Goal: Contribute content: Add original content to the website for others to see

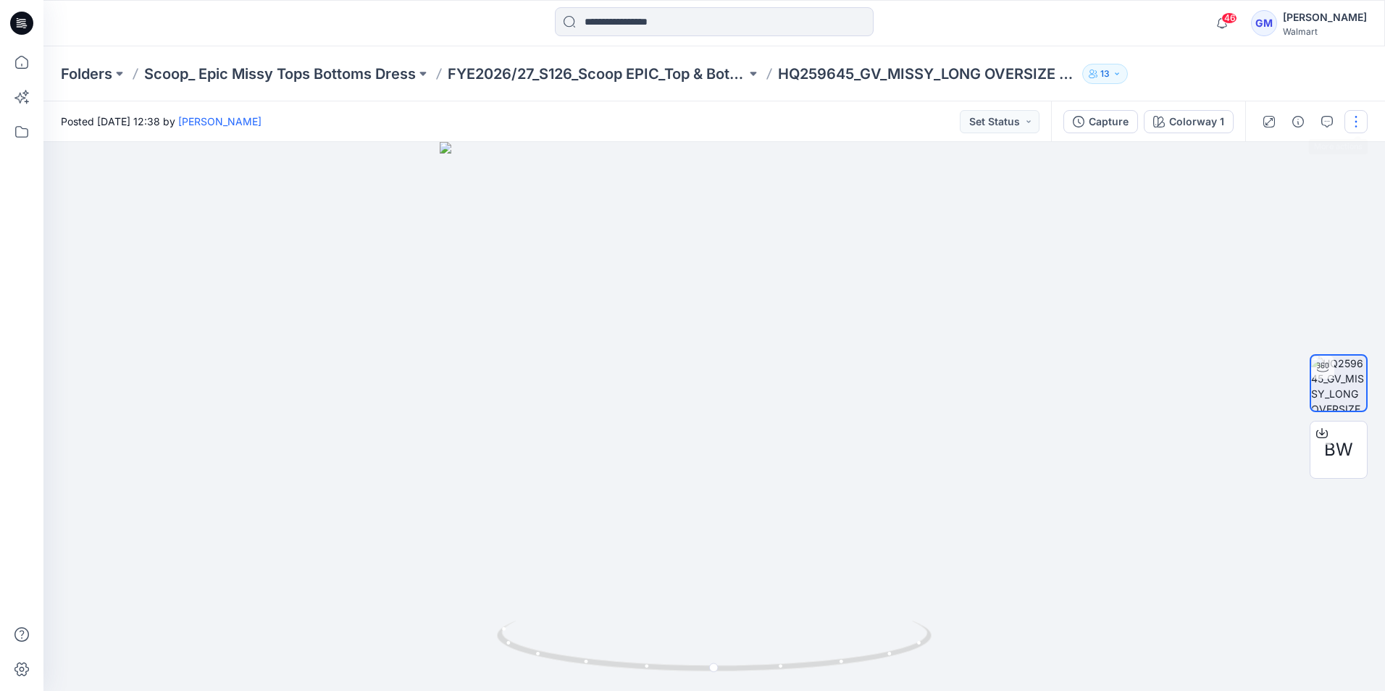
click at [1358, 125] on button "button" at bounding box center [1356, 121] width 23 height 23
click at [1272, 198] on p "Edit" at bounding box center [1264, 195] width 18 height 15
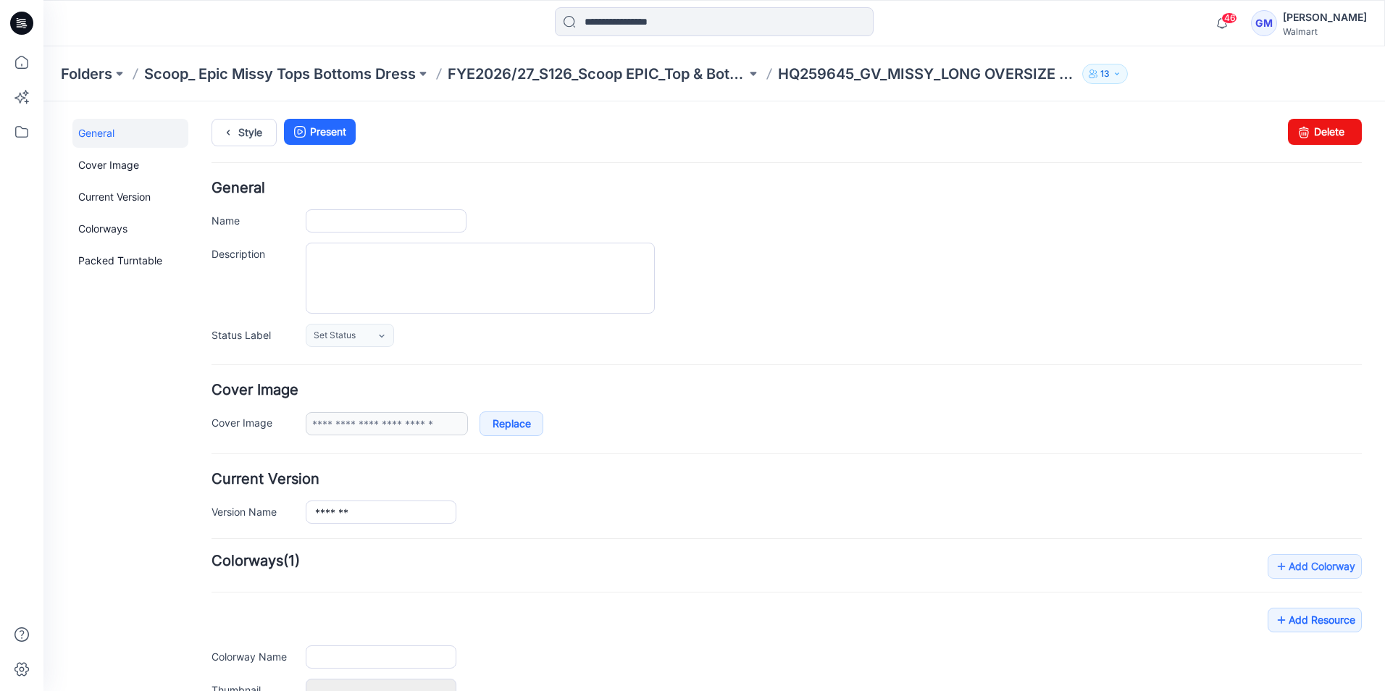
type input "**********"
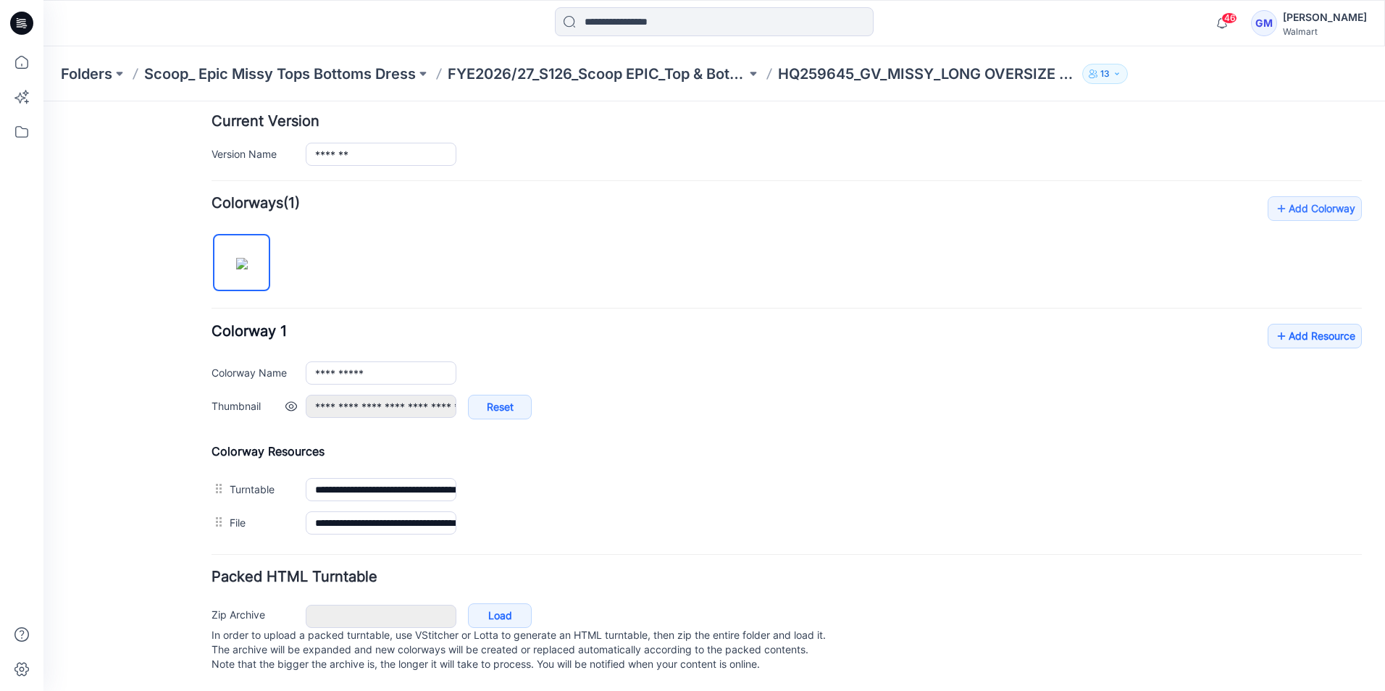
scroll to position [372, 0]
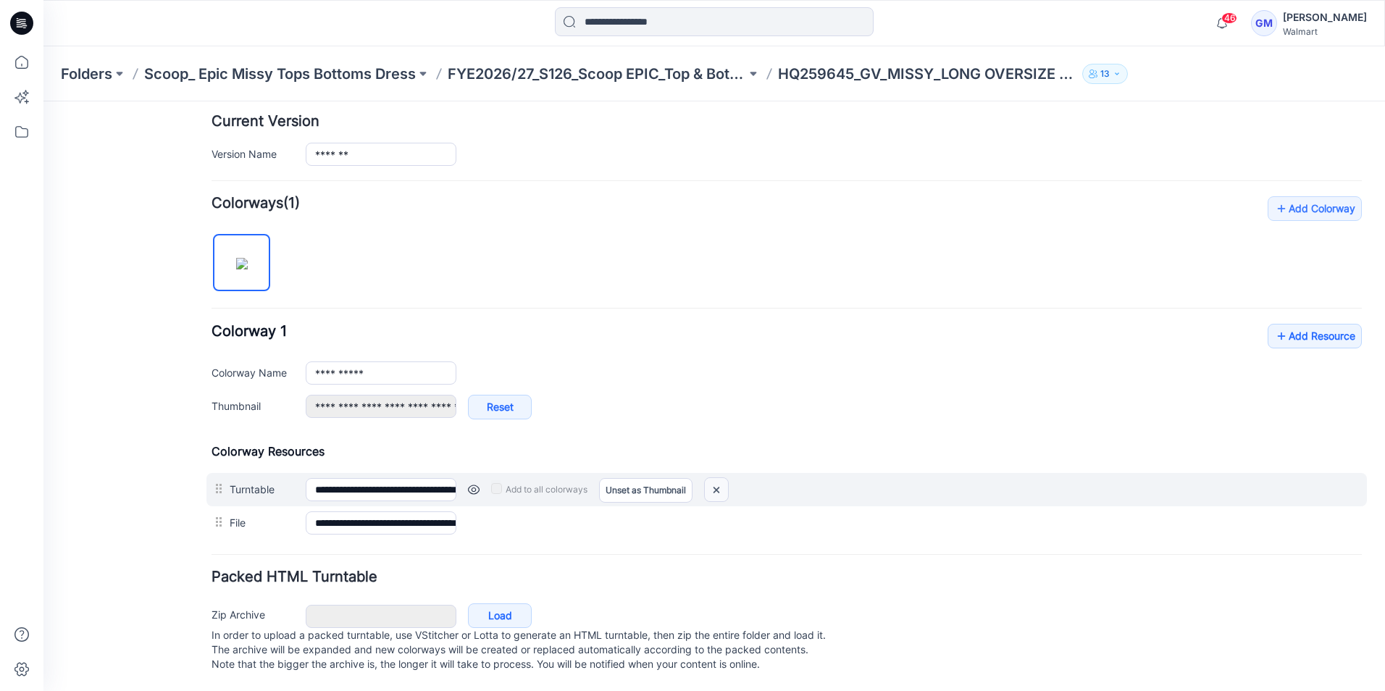
click at [717, 478] on img at bounding box center [716, 490] width 23 height 24
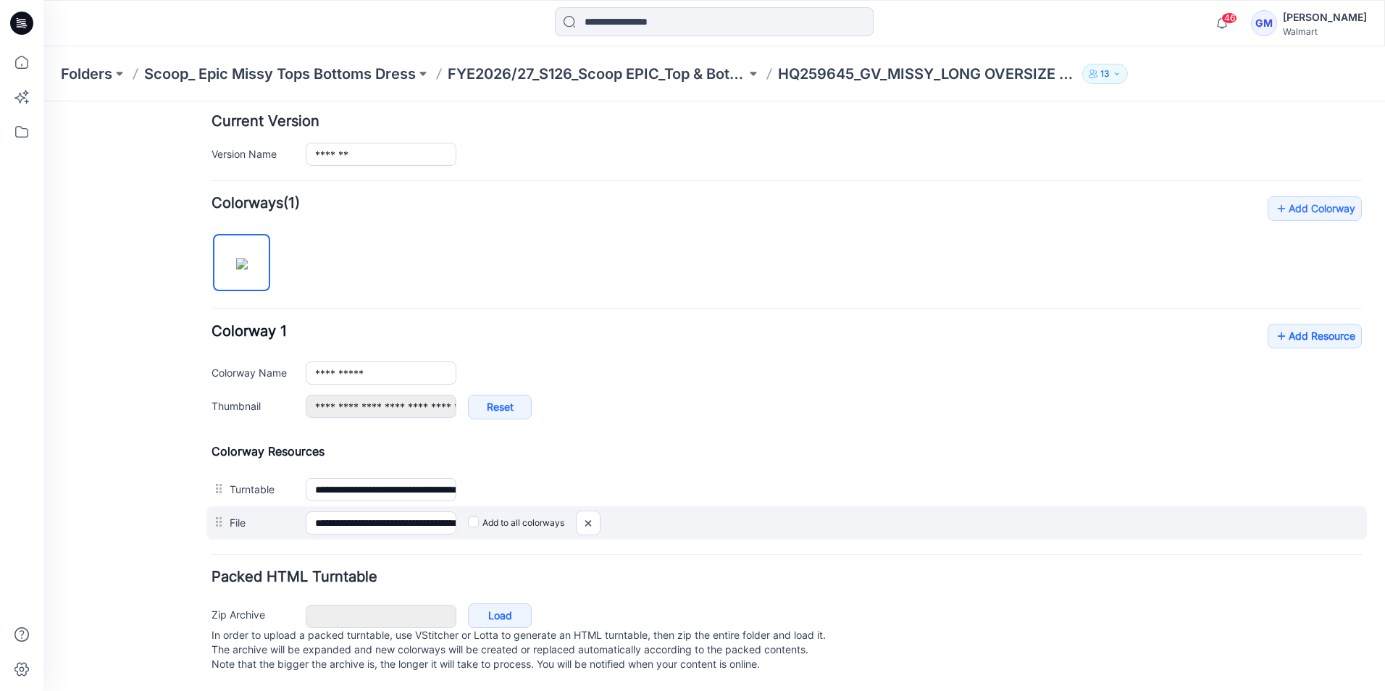
type input "**********"
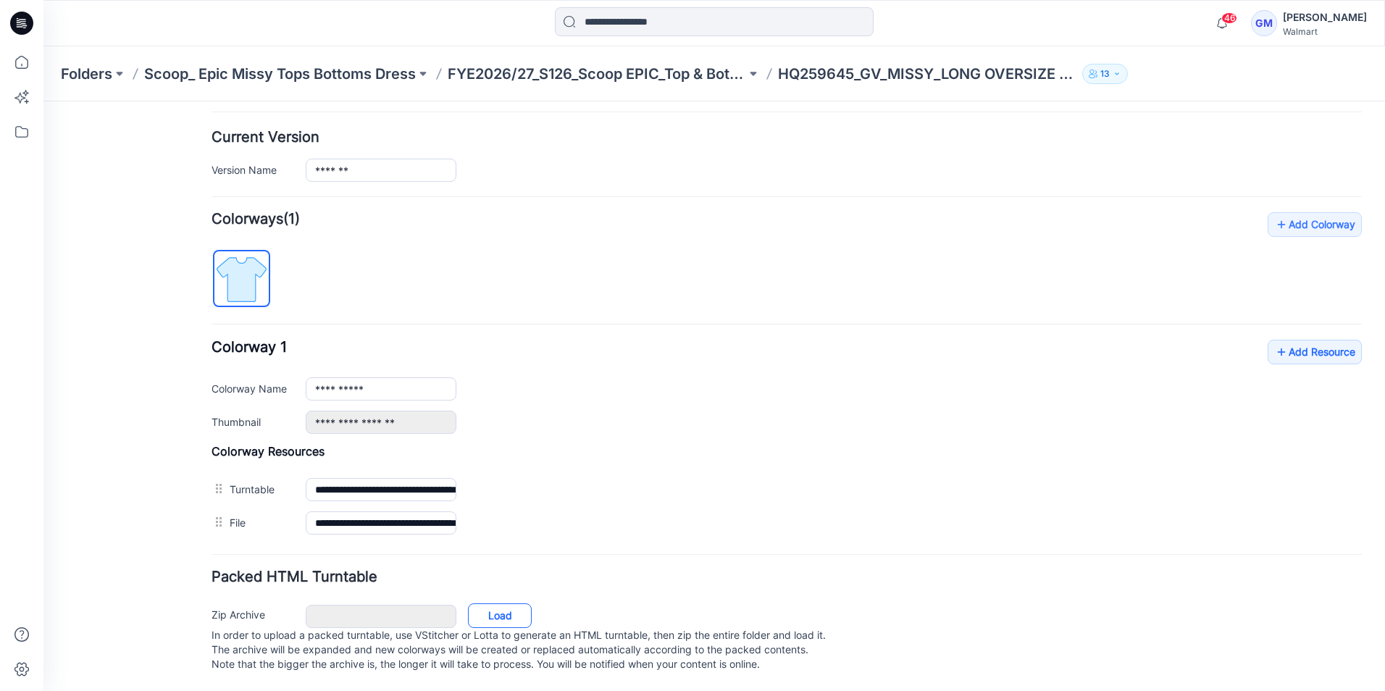
scroll to position [323, 0]
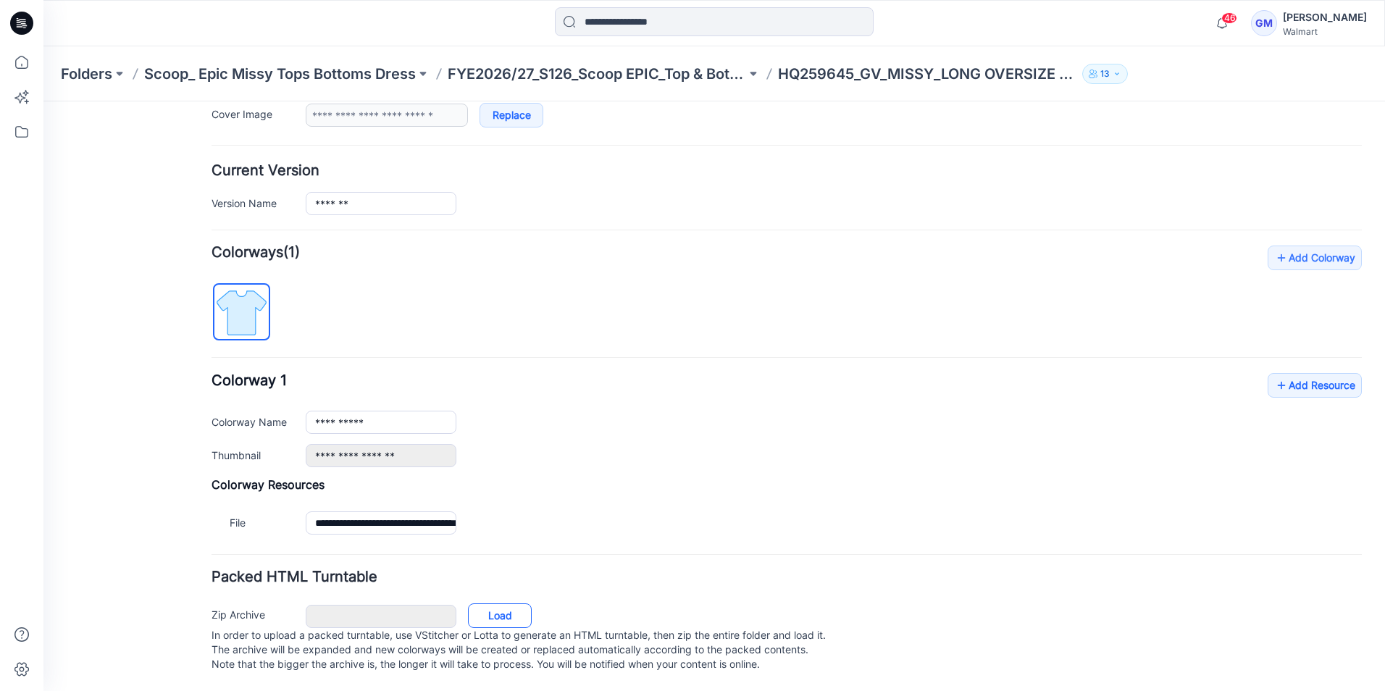
click at [501, 604] on link "Load" at bounding box center [500, 616] width 64 height 25
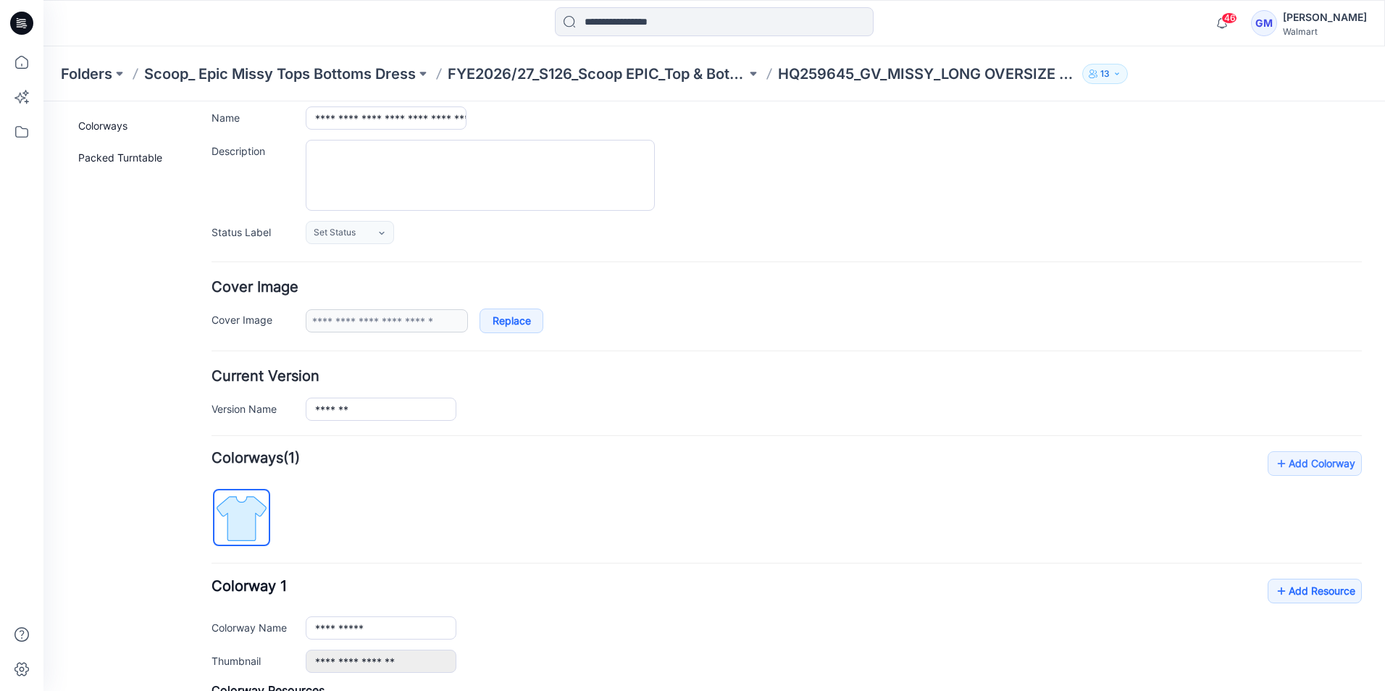
scroll to position [0, 0]
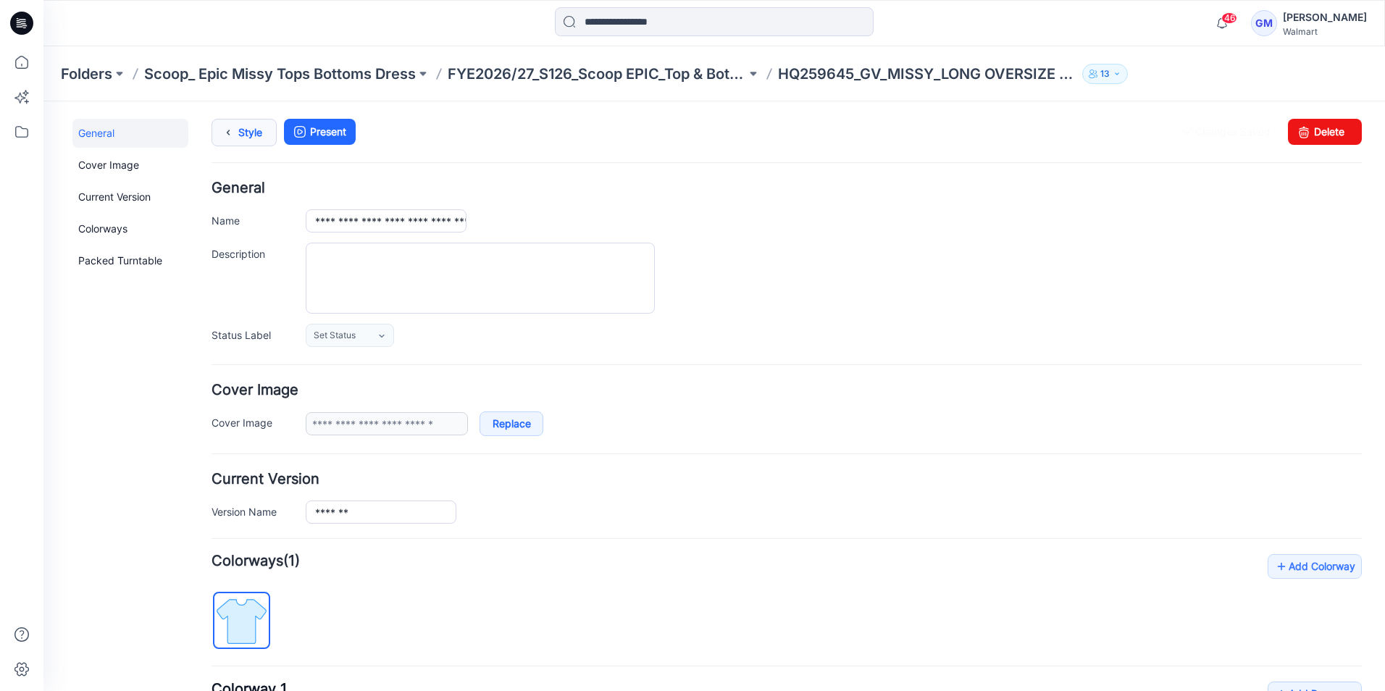
click at [246, 131] on link "Style" at bounding box center [244, 133] width 65 height 28
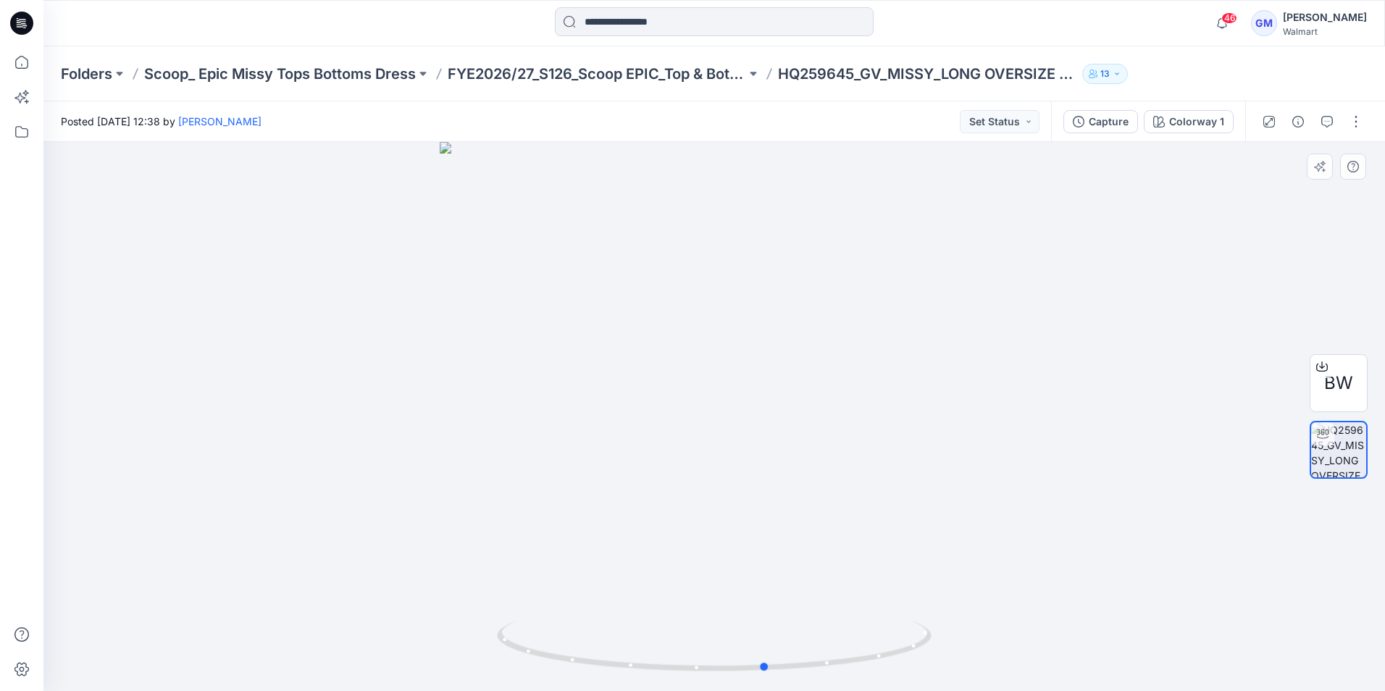
drag, startPoint x: 839, startPoint y: 680, endPoint x: 456, endPoint y: 652, distance: 383.5
click at [456, 652] on div at bounding box center [714, 416] width 1342 height 549
click at [1356, 112] on button "button" at bounding box center [1356, 121] width 23 height 23
click at [1269, 191] on p "Edit" at bounding box center [1264, 195] width 18 height 15
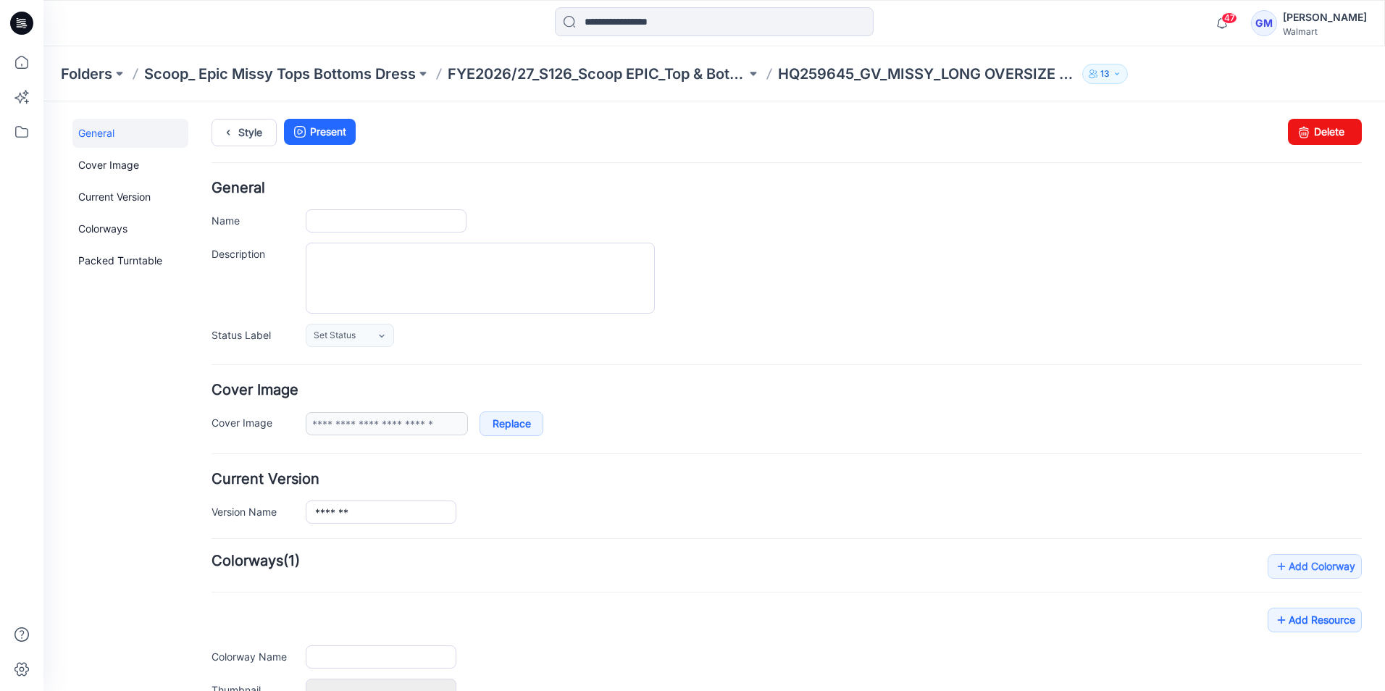
type input "**********"
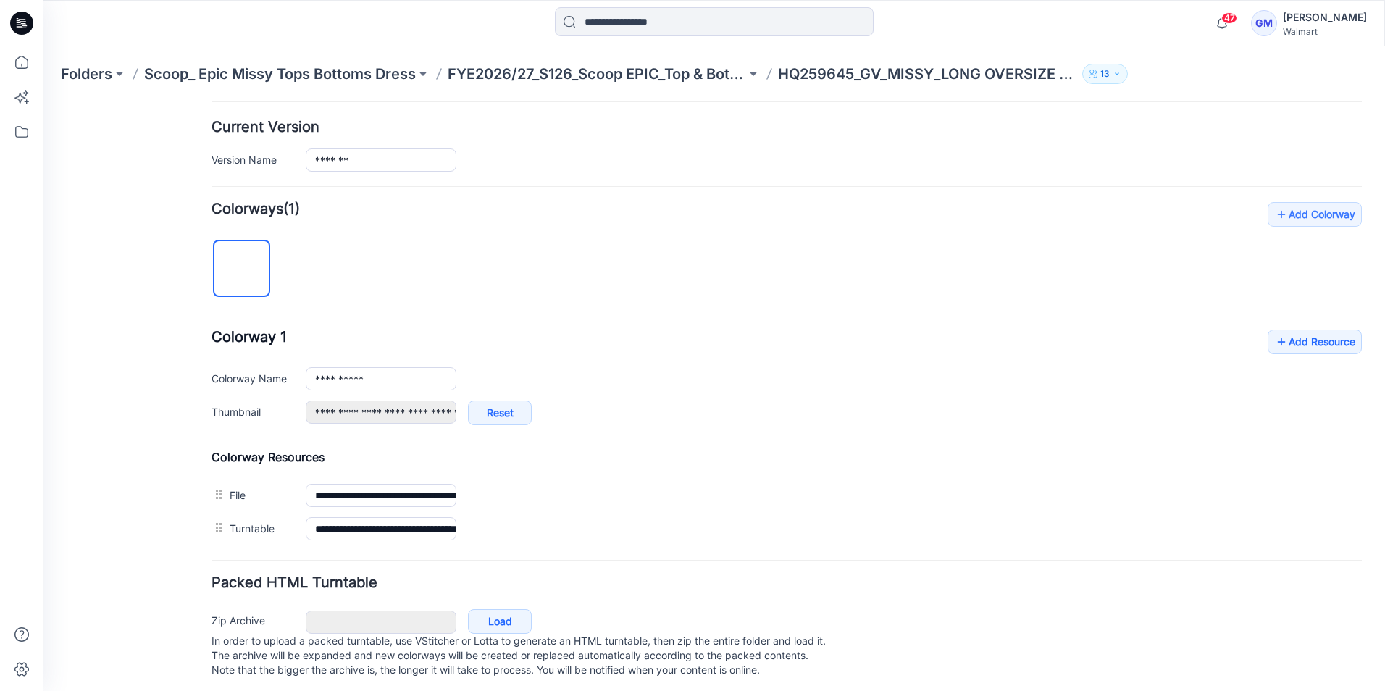
scroll to position [372, 0]
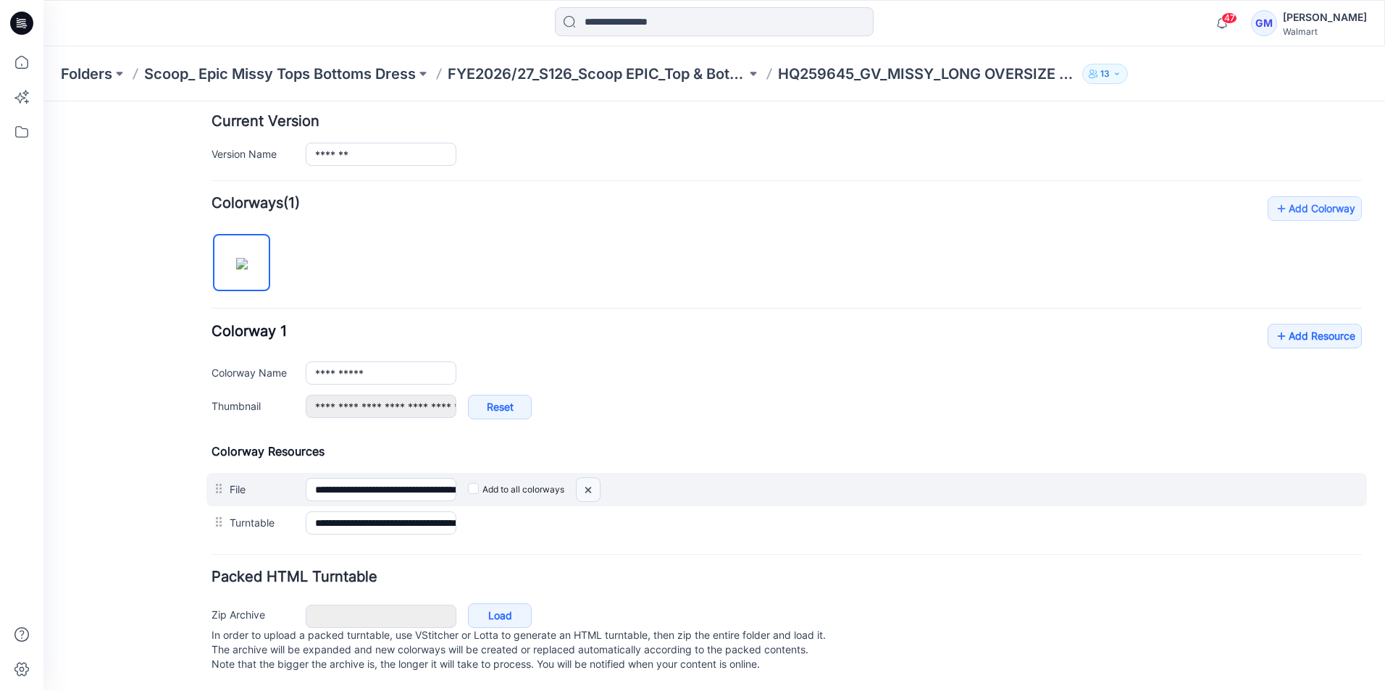
click at [591, 478] on img at bounding box center [588, 490] width 23 height 24
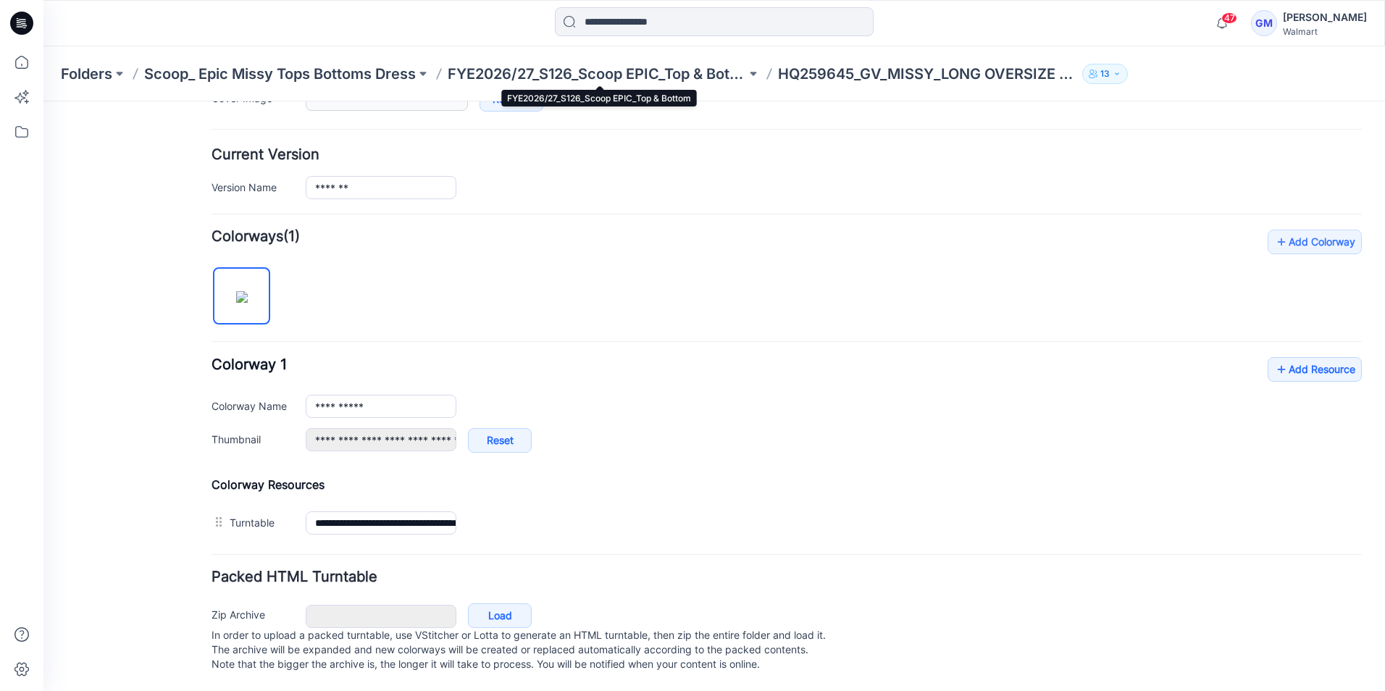
scroll to position [339, 0]
click at [1327, 357] on link "Add Resource" at bounding box center [1315, 369] width 94 height 25
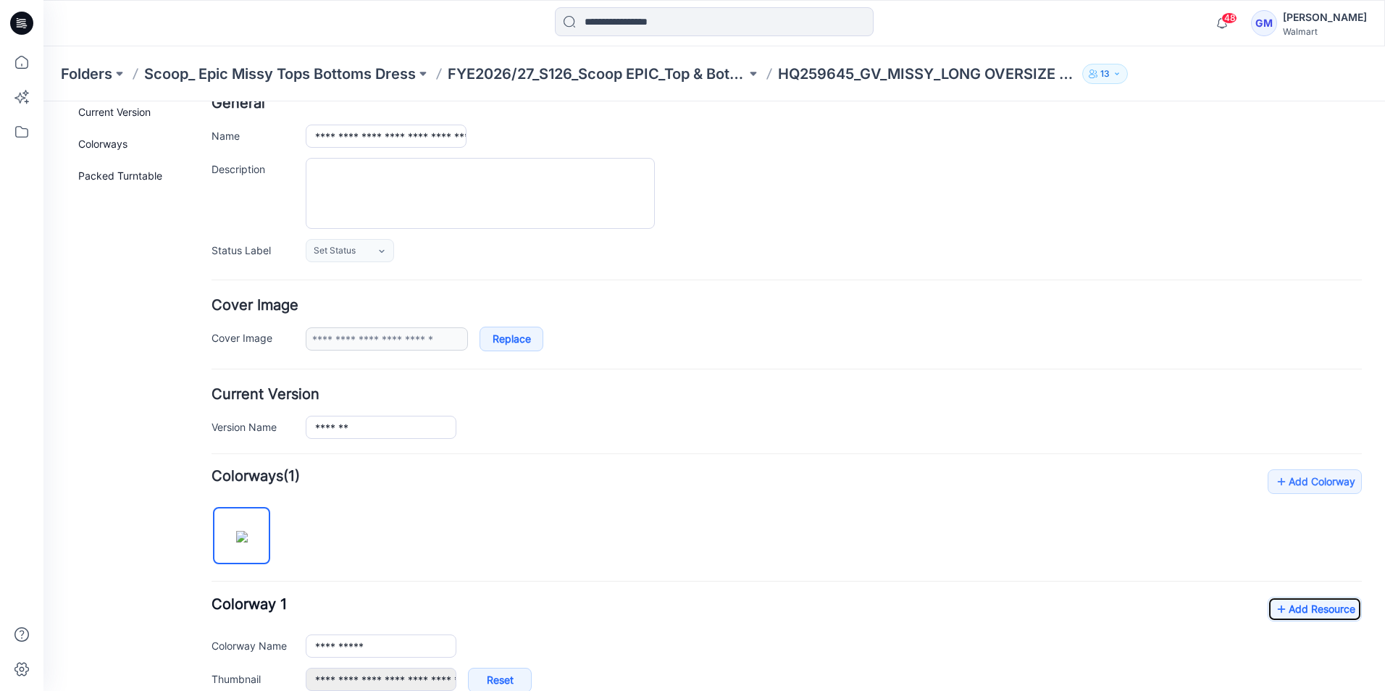
scroll to position [0, 0]
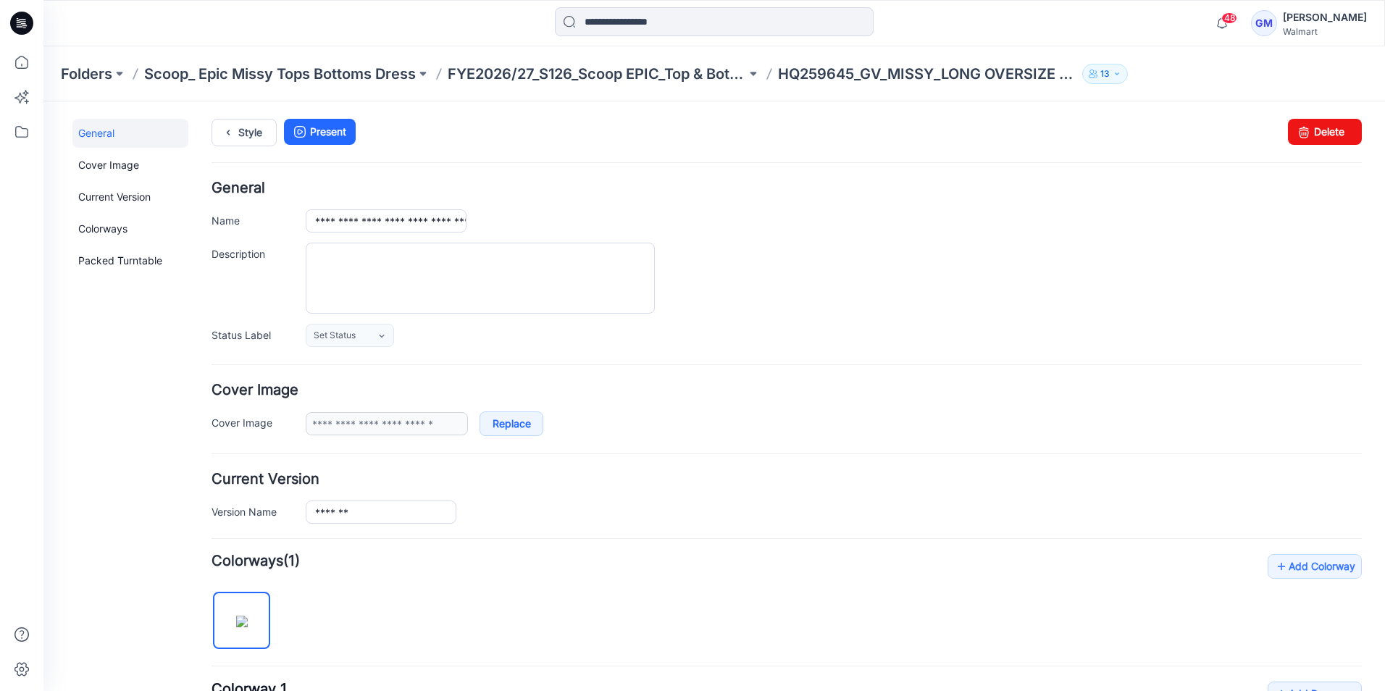
click at [247, 150] on div "Style Present Changes Saved Delete" at bounding box center [787, 150] width 1151 height 62
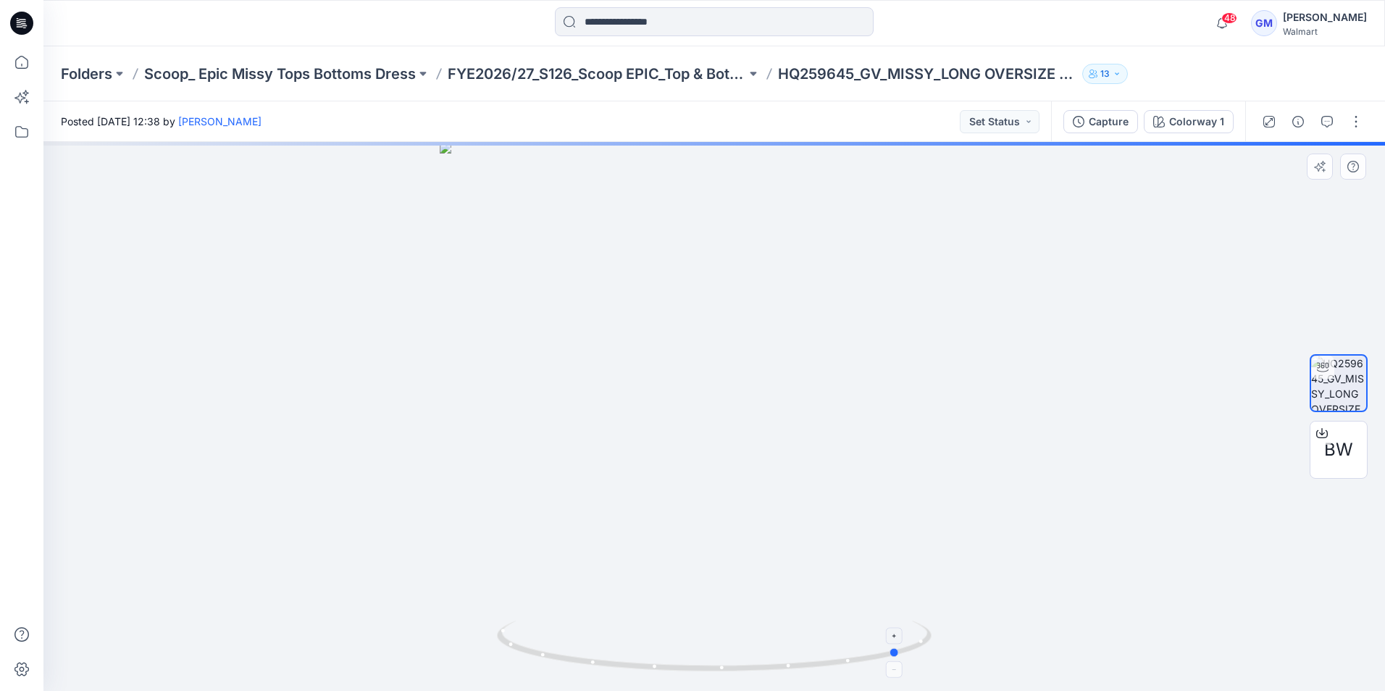
drag, startPoint x: 899, startPoint y: 641, endPoint x: 649, endPoint y: 666, distance: 251.2
click at [649, 666] on icon at bounding box center [716, 648] width 438 height 54
